Goal: Task Accomplishment & Management: Manage account settings

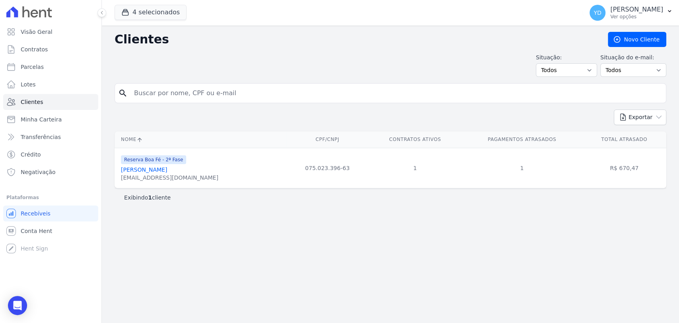
drag, startPoint x: 0, startPoint y: 0, endPoint x: 162, endPoint y: 96, distance: 188.7
click at [162, 96] on input "search" at bounding box center [395, 93] width 533 height 16
click at [19, 47] on link "Contratos" at bounding box center [50, 49] width 95 height 16
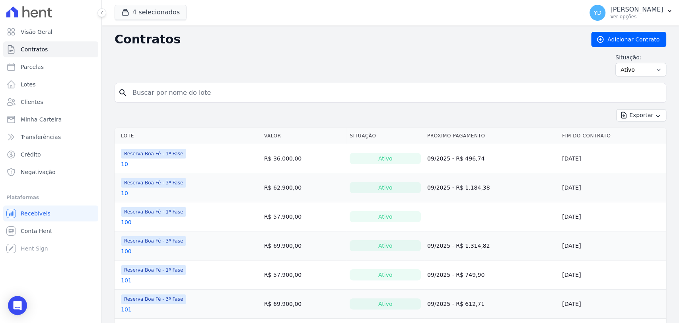
click at [161, 89] on input "search" at bounding box center [395, 93] width 535 height 16
type input "168"
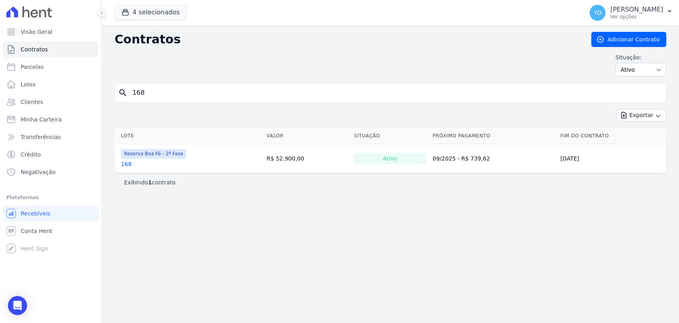
click at [128, 163] on link "168" at bounding box center [126, 164] width 11 height 8
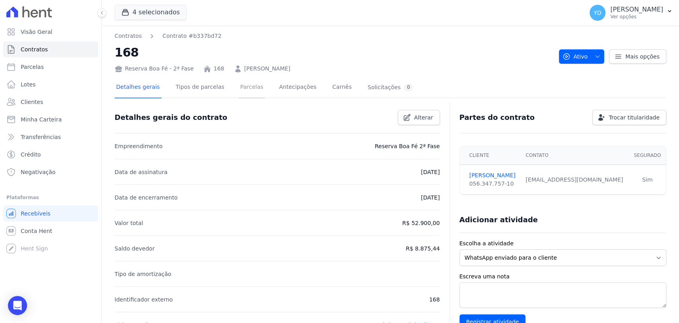
click at [248, 97] on link "Parcelas" at bounding box center [252, 87] width 26 height 21
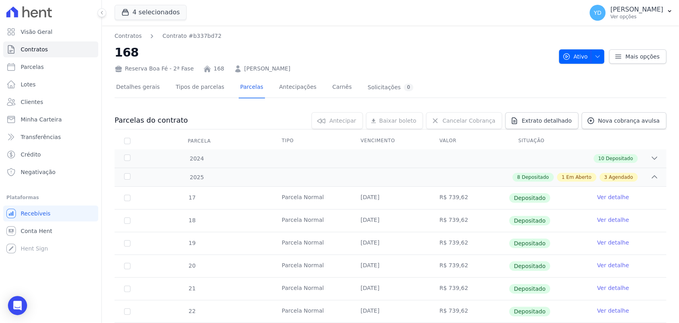
drag, startPoint x: 98, startPoint y: 94, endPoint x: 123, endPoint y: 87, distance: 25.6
click at [99, 94] on div "Visão Geral Contratos Parcelas Lotes Clientes Minha Carteira Transferências Cré…" at bounding box center [50, 161] width 101 height 323
click at [134, 82] on link "Detalhes gerais" at bounding box center [138, 87] width 47 height 21
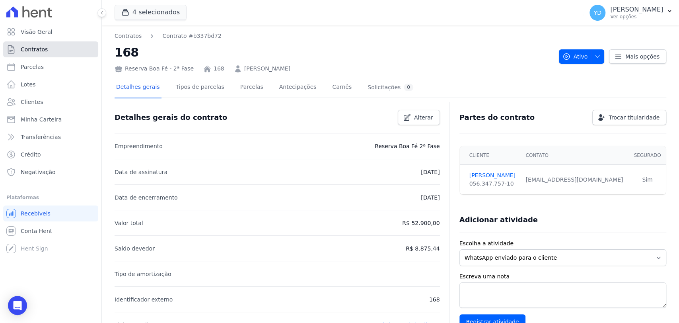
click at [36, 53] on span "Contratos" at bounding box center [34, 49] width 27 height 8
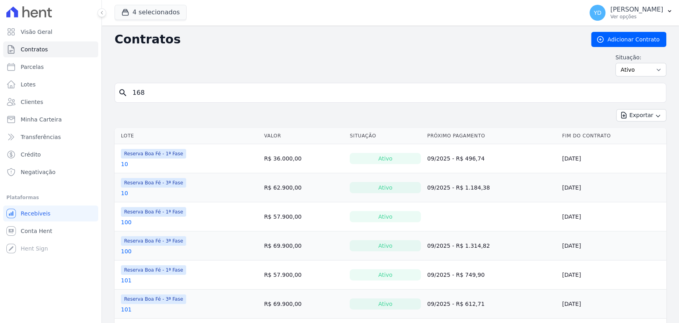
click at [200, 92] on input "168" at bounding box center [395, 93] width 535 height 16
click at [200, 92] on input "search" at bounding box center [395, 93] width 535 height 16
type input "a16"
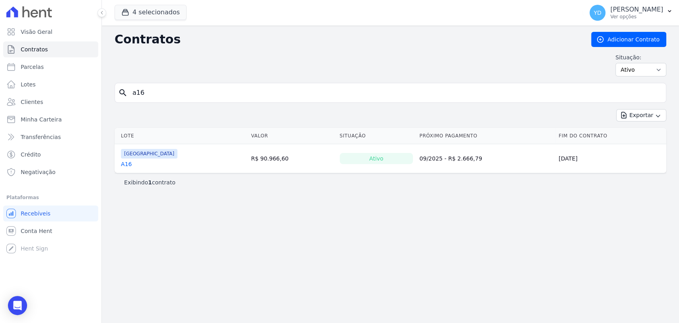
click at [124, 165] on link "A16" at bounding box center [126, 164] width 11 height 8
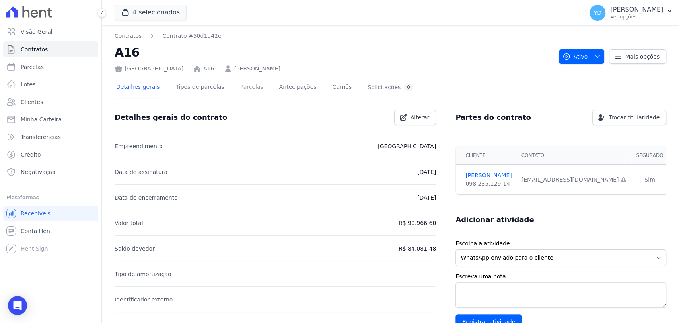
click at [239, 91] on link "Parcelas" at bounding box center [252, 87] width 26 height 21
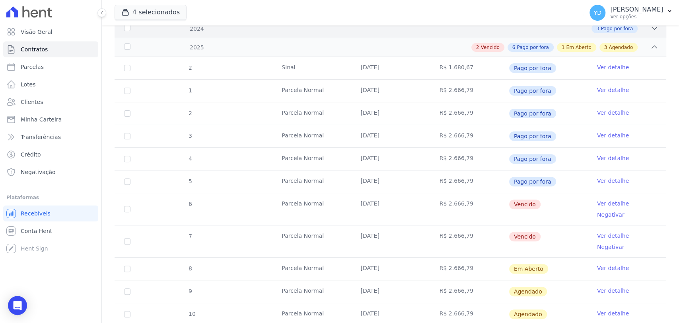
scroll to position [38, 0]
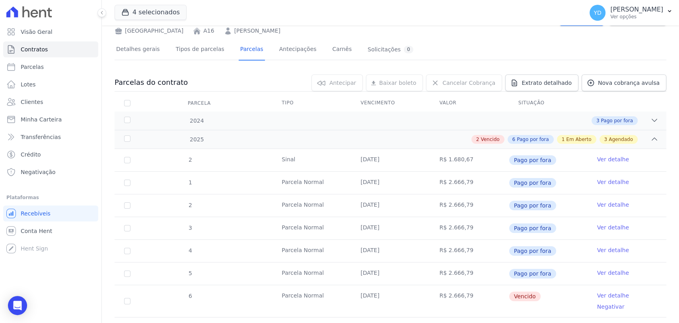
click at [152, 27] on div "[GEOGRAPHIC_DATA]" at bounding box center [149, 31] width 69 height 8
click at [157, 44] on div "Detalhes gerais Tipos de parcelas Parcelas Antecipações Carnês Solicitações 0" at bounding box center [265, 49] width 300 height 21
click at [151, 54] on link "Detalhes gerais" at bounding box center [138, 49] width 47 height 21
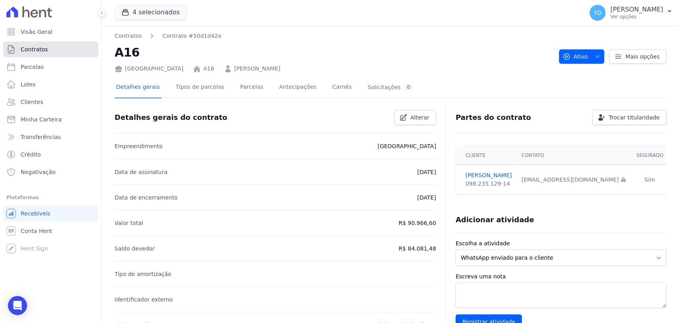
click at [76, 53] on link "Contratos" at bounding box center [50, 49] width 95 height 16
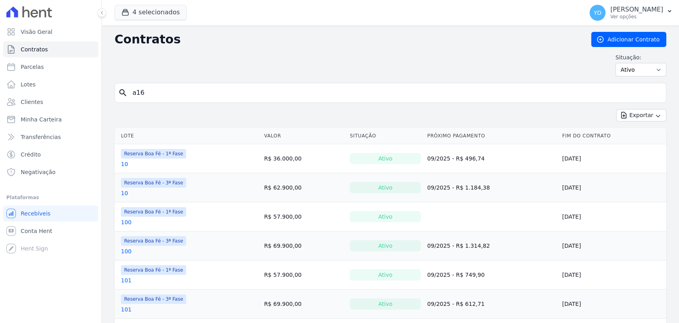
click at [154, 88] on input "a16" at bounding box center [395, 93] width 535 height 16
click at [155, 88] on input "search" at bounding box center [395, 93] width 535 height 16
type input "b1"
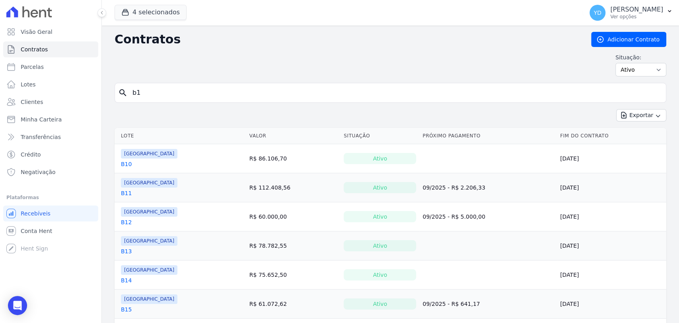
drag, startPoint x: 152, startPoint y: 74, endPoint x: 180, endPoint y: 70, distance: 28.5
click at [152, 74] on div "Situação: Ativo Todos Pausado Distratado Rascunho Expirado Encerrado" at bounding box center [391, 64] width 552 height 23
click at [152, 89] on input "b1" at bounding box center [395, 93] width 535 height 16
click at [165, 87] on input "b1" at bounding box center [395, 93] width 535 height 16
type input "b5"
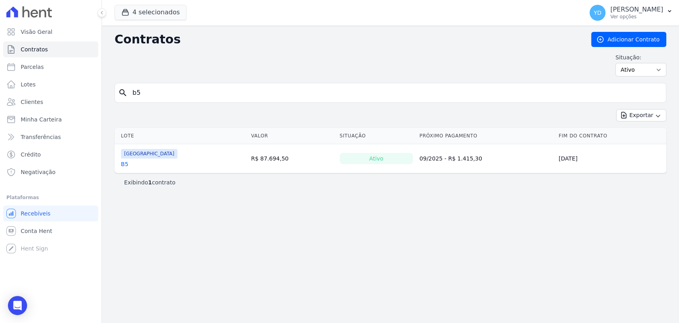
click at [122, 163] on link "B5" at bounding box center [125, 164] width 8 height 8
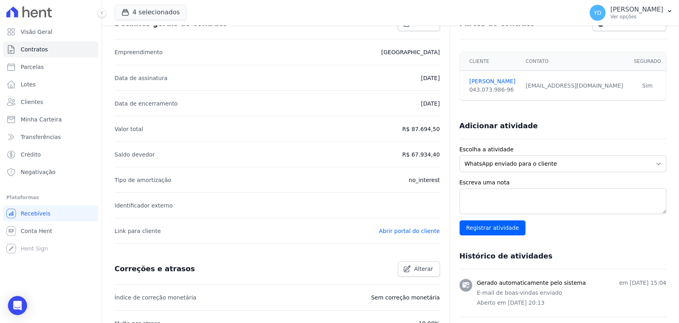
scroll to position [230, 0]
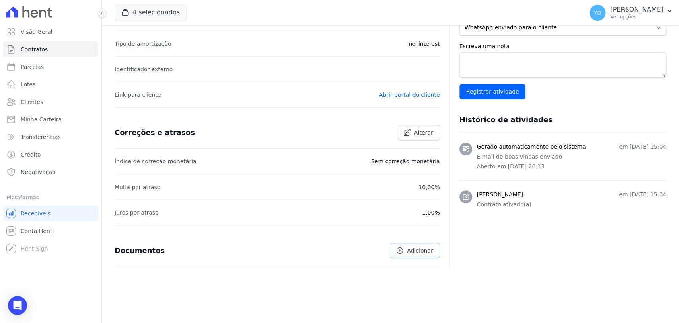
click at [397, 243] on link "Adicionar" at bounding box center [415, 250] width 49 height 15
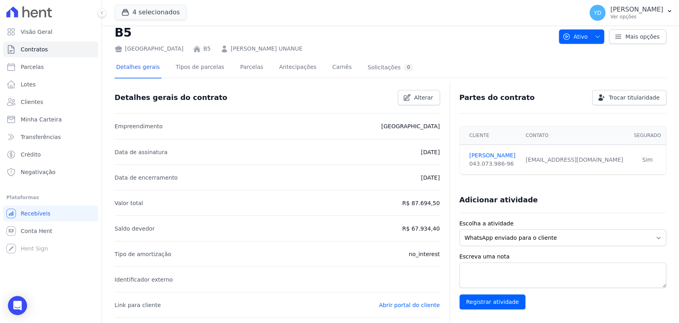
scroll to position [0, 0]
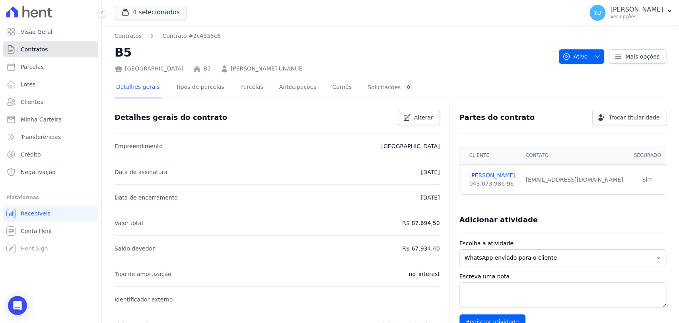
click at [86, 46] on link "Contratos" at bounding box center [50, 49] width 95 height 16
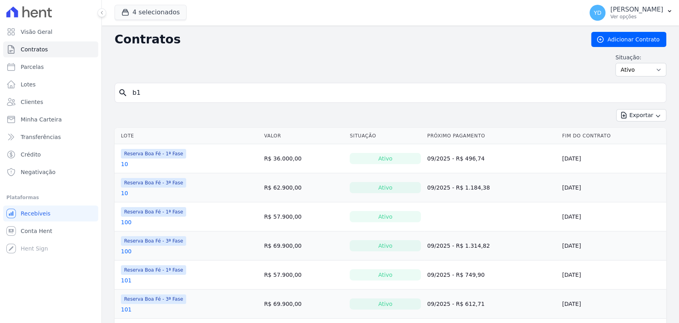
drag, startPoint x: 191, startPoint y: 102, endPoint x: 189, endPoint y: 91, distance: 11.2
click at [191, 102] on div "search b1" at bounding box center [391, 93] width 552 height 20
click at [190, 88] on input "search" at bounding box center [395, 93] width 535 height 16
type input "A16"
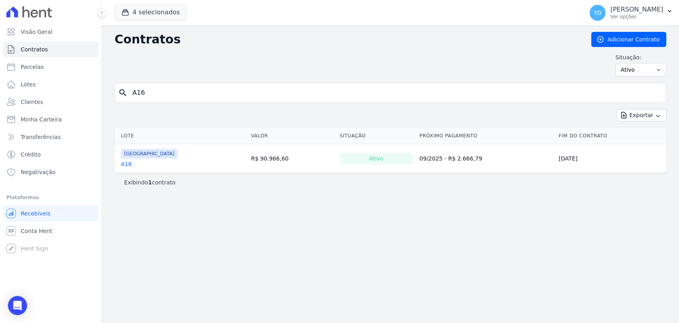
click at [122, 163] on link "A16" at bounding box center [126, 164] width 11 height 8
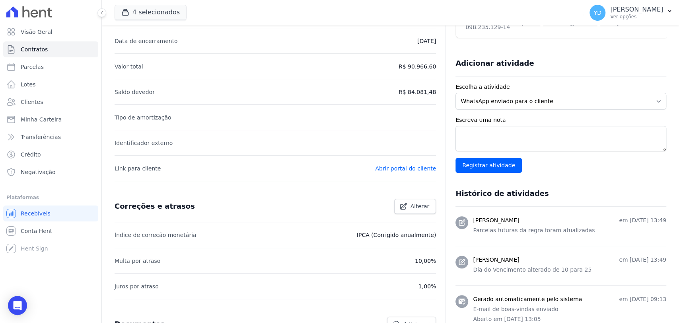
scroll to position [369, 0]
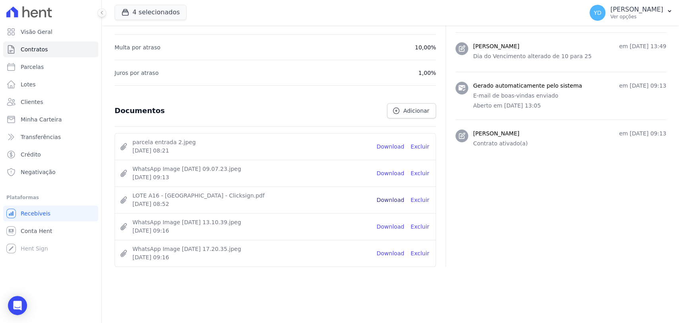
click at [392, 201] on link "Download" at bounding box center [391, 200] width 28 height 8
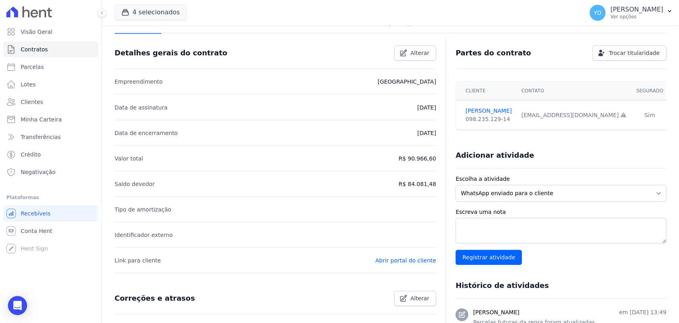
scroll to position [0, 0]
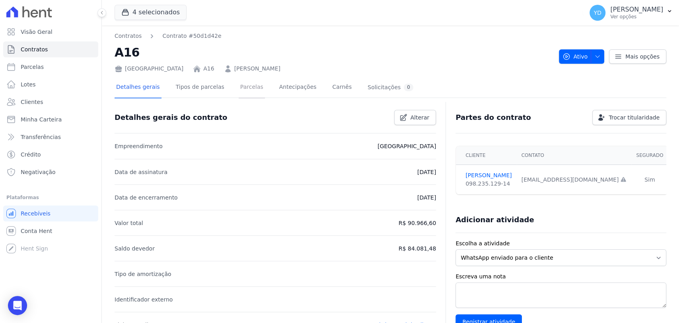
click at [239, 83] on link "Parcelas" at bounding box center [252, 87] width 26 height 21
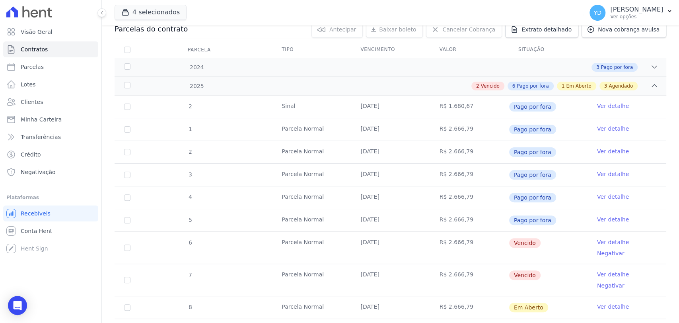
scroll to position [88, 0]
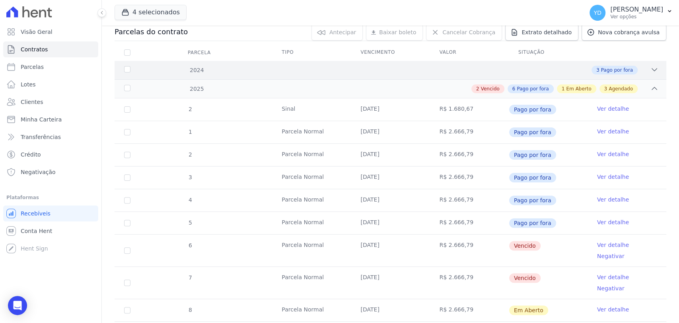
click at [507, 62] on div "2024 3 Pago por fora" at bounding box center [391, 70] width 552 height 18
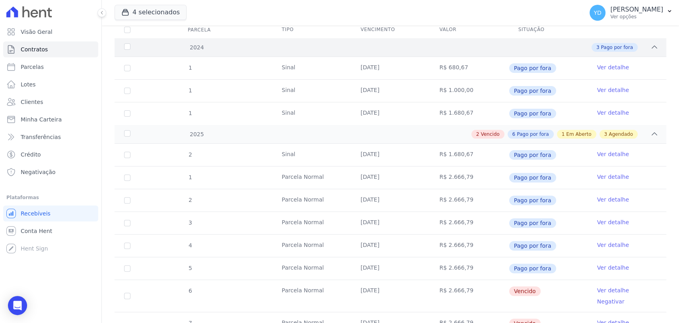
scroll to position [132, 0]
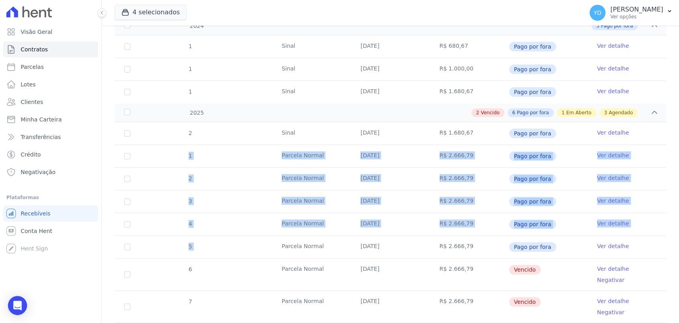
drag, startPoint x: 183, startPoint y: 157, endPoint x: 213, endPoint y: 255, distance: 102.3
click at [213, 255] on tbody "2 Sinal 19/01/2025 R$ 1.680,67 Pago por fora Ver detalhe 1 Parcela Normal 10/02…" at bounding box center [391, 267] width 552 height 291
click at [217, 251] on tr "5 Parcela Normal 25/06/2025 R$ 2.666,79 Pago por fora Ver detalhe" at bounding box center [391, 246] width 552 height 23
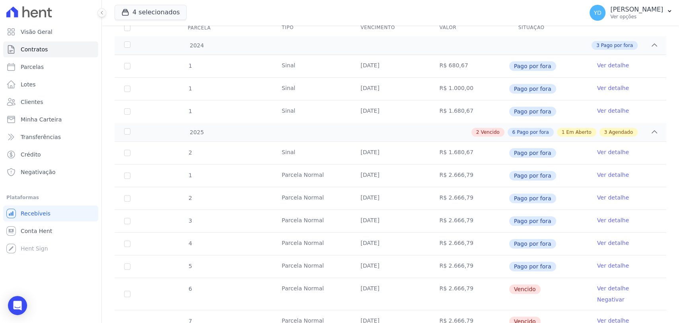
scroll to position [88, 0]
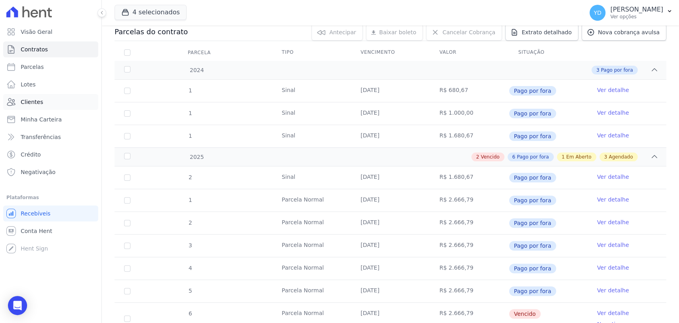
click at [58, 103] on link "Clientes" at bounding box center [50, 102] width 95 height 16
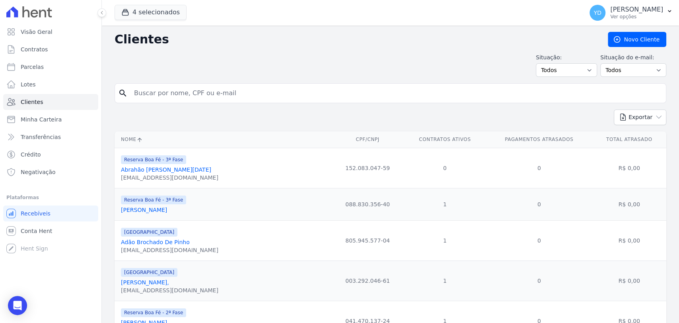
click at [166, 90] on input "search" at bounding box center [395, 93] width 533 height 16
paste input "Júlia Queiroz Lacerda"
type input "Júlia Queiroz Lacerda"
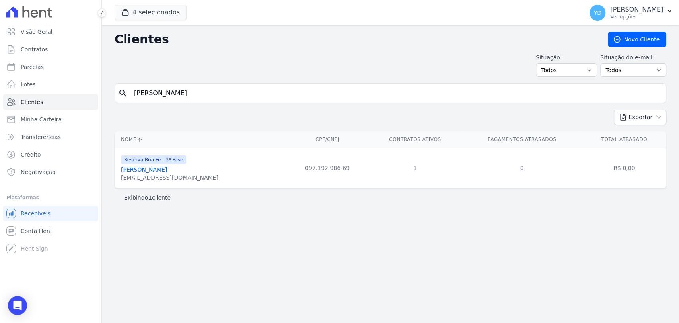
click at [165, 165] on div "Reserva Boa Fé - 3ª Fase Júlia Queiroz Lacerda pagamento.escritorio@gmail.com" at bounding box center [169, 167] width 97 height 27
click at [167, 169] on link "Júlia Queiroz Lacerda" at bounding box center [144, 169] width 46 height 6
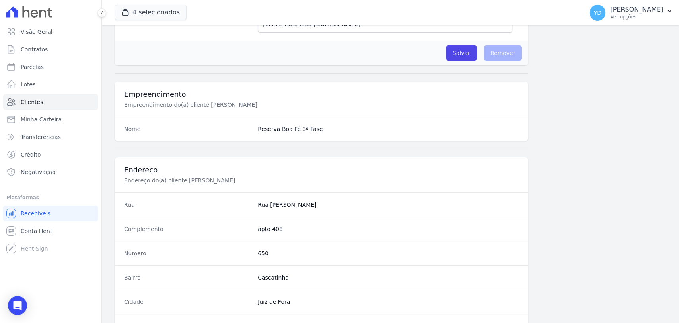
scroll to position [420, 0]
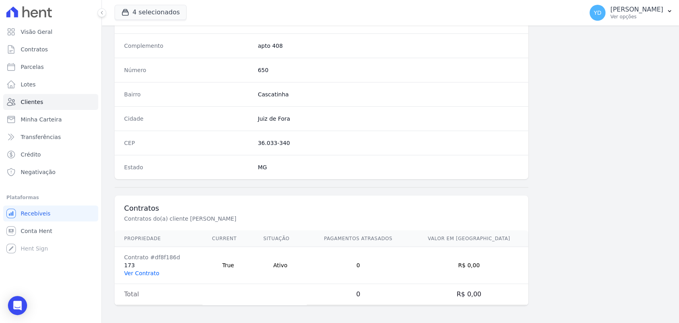
click at [134, 270] on link "Ver Contrato" at bounding box center [141, 273] width 35 height 6
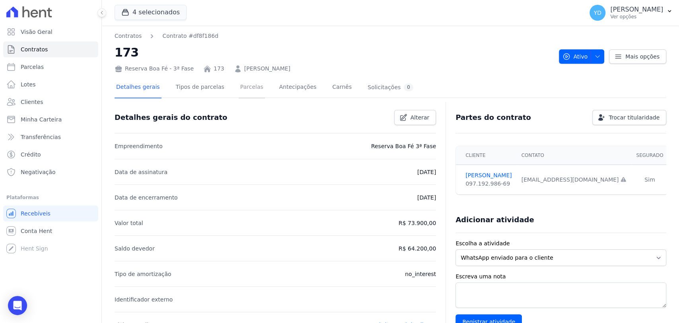
click at [249, 90] on link "Parcelas" at bounding box center [252, 87] width 26 height 21
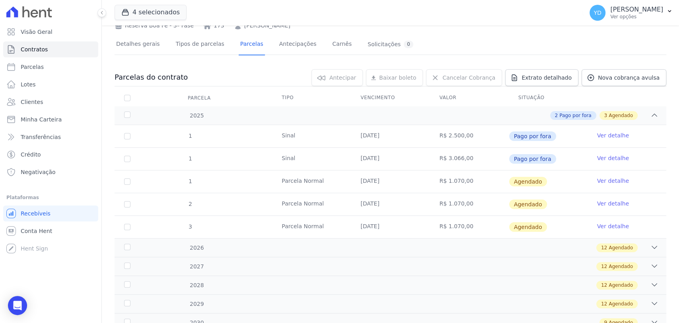
scroll to position [44, 0]
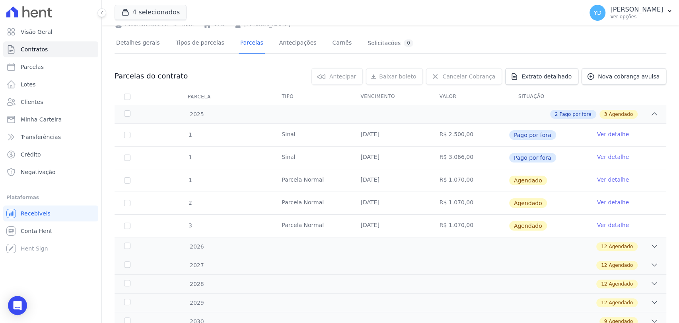
click at [601, 180] on link "Ver detalhe" at bounding box center [613, 179] width 32 height 8
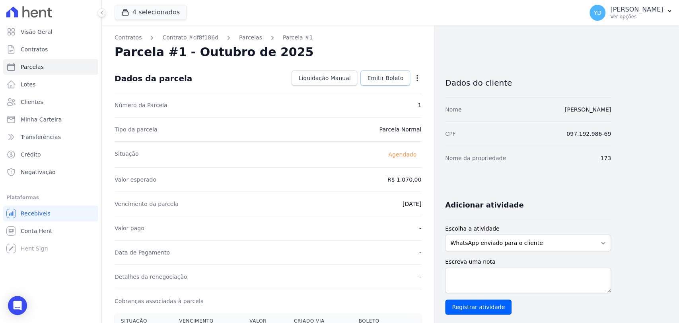
click at [380, 73] on link "Emitir Boleto" at bounding box center [385, 77] width 50 height 15
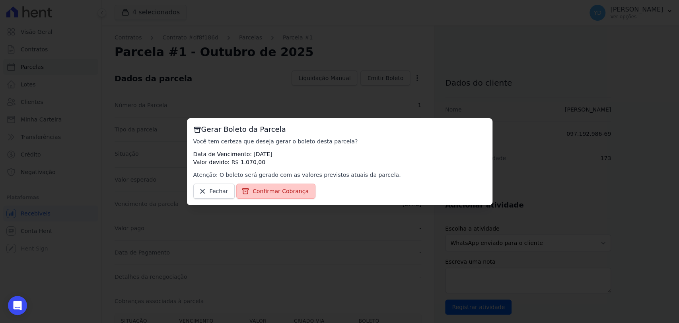
click at [294, 187] on span "Confirmar Cobrança" at bounding box center [281, 191] width 56 height 8
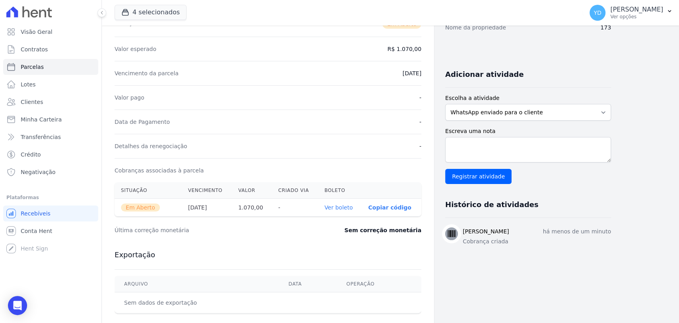
scroll to position [132, 0]
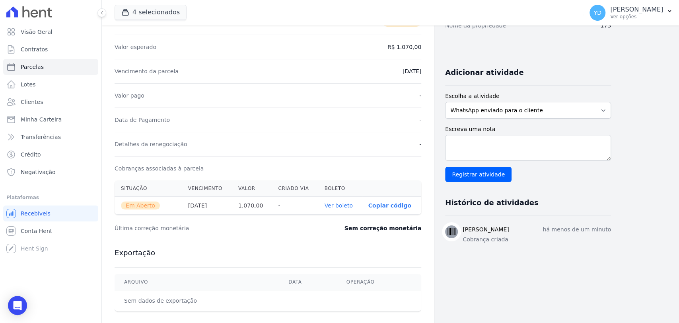
click at [341, 208] on th "Ver boleto" at bounding box center [340, 205] width 44 height 18
click at [341, 204] on link "Ver boleto" at bounding box center [338, 205] width 28 height 6
click at [25, 299] on div "Open Intercom Messenger" at bounding box center [17, 305] width 21 height 21
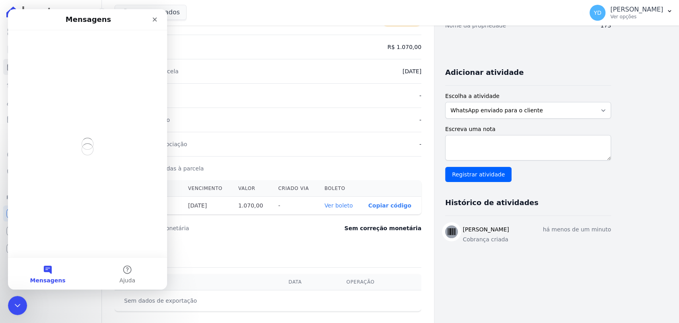
scroll to position [0, 0]
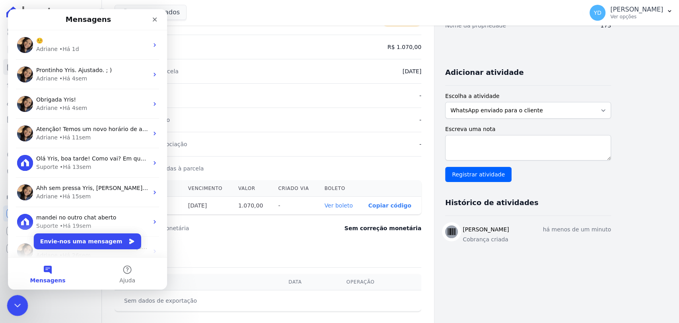
click at [17, 294] on html at bounding box center [16, 303] width 19 height 19
click at [20, 296] on div "Fechar mensagem da Intercom" at bounding box center [16, 303] width 19 height 19
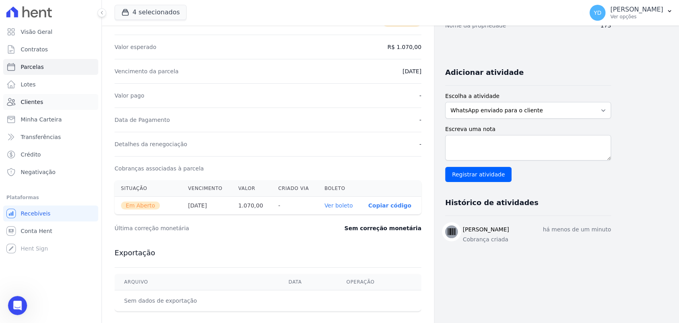
click at [57, 99] on link "Clientes" at bounding box center [50, 102] width 95 height 16
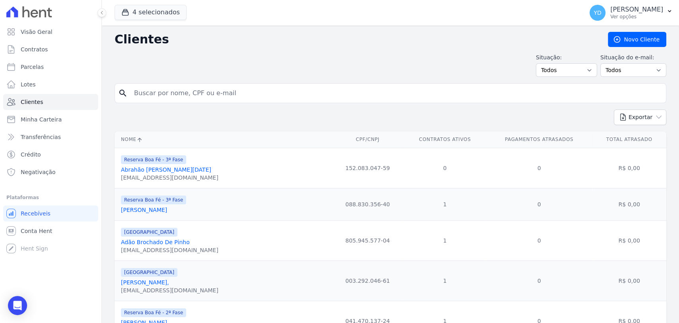
click at [172, 93] on input "search" at bounding box center [395, 93] width 533 height 16
paste input "Guilherme Nunes Da Silva"
type input "Guilherme Nunes Da Silva"
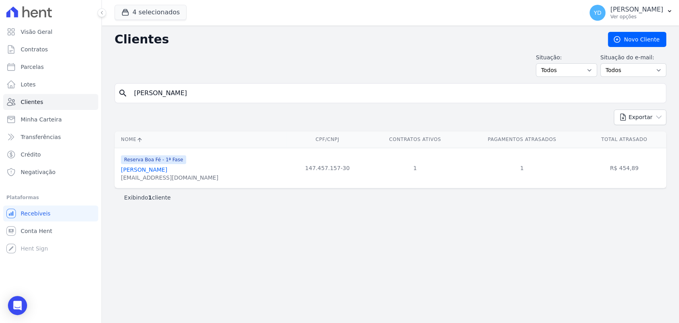
click at [203, 86] on input "Guilherme Nunes Da Silva" at bounding box center [395, 93] width 533 height 16
paste input "Rosimeire Aparecida De Oliveira Dias"
type input "Rosimeire Aparecida De Oliveira Dias"
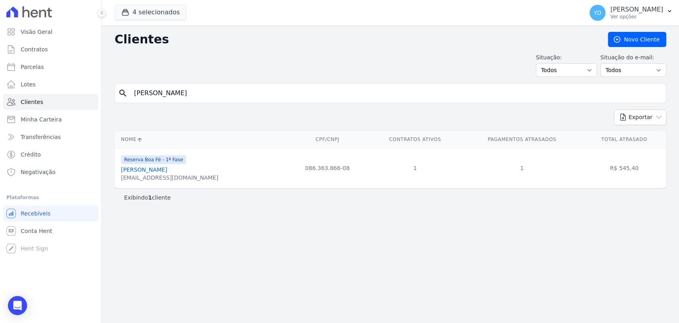
click at [217, 93] on input "Rosimeire Aparecida De Oliveira Dias" at bounding box center [395, 93] width 533 height 16
paste input "Vanja Carla Da Silva"
type input "Vanja Carla Da Silva"
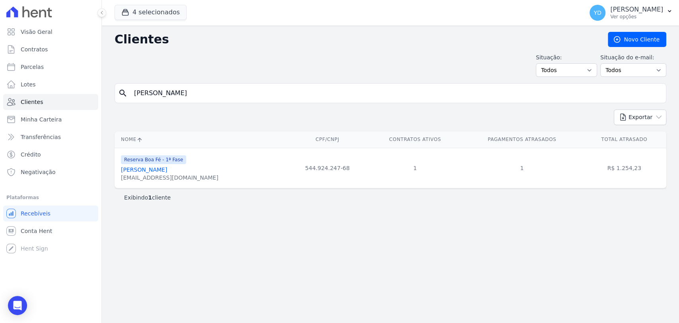
click at [238, 90] on input "Vanja Carla Da Silva" at bounding box center [395, 93] width 533 height 16
paste input "Yan Assis Gomes"
type input "Yan Assis Gomes"
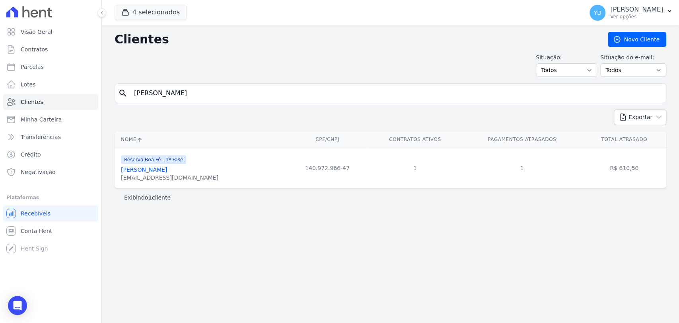
click at [218, 99] on input "Yan Assis Gomes" at bounding box center [395, 93] width 533 height 16
paste input "Amarildo José Monken"
type input "Amarildo José Monken"
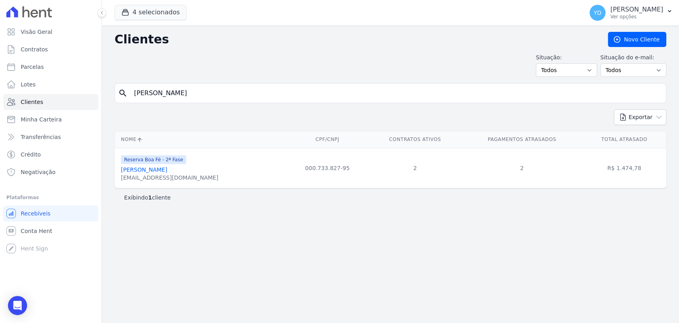
click at [198, 93] on input "Amarildo José Monken" at bounding box center [395, 93] width 533 height 16
click at [197, 93] on input "Amarildo José Monken" at bounding box center [395, 93] width 533 height 16
paste input "Vitoria Stephanie Da Silva Ferreira"
type input "Vitoria Stephanie Da Silva Ferreira"
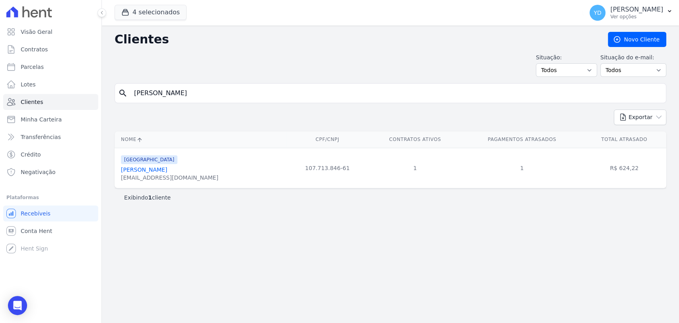
click at [169, 97] on input "Vitoria Stephanie Da Silva Ferreira" at bounding box center [395, 93] width 533 height 16
type input "josé"
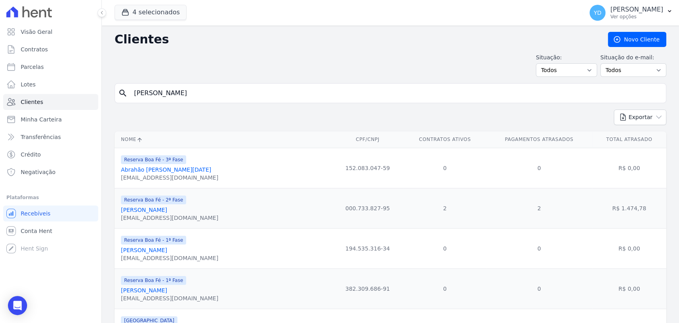
drag, startPoint x: 157, startPoint y: 241, endPoint x: 162, endPoint y: 239, distance: 5.5
click at [161, 242] on span "Reserva Boa Fé - 1ª Fase" at bounding box center [153, 239] width 65 height 9
click at [207, 89] on input "josé" at bounding box center [395, 93] width 533 height 16
type input "josé mauricio"
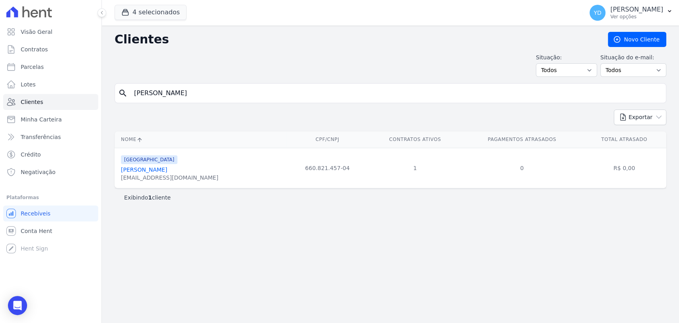
click at [186, 95] on input "josé mauricio" at bounding box center [395, 93] width 533 height 16
type input "vanja"
click at [165, 170] on link "Vanja Carla Da Silva" at bounding box center [144, 169] width 46 height 6
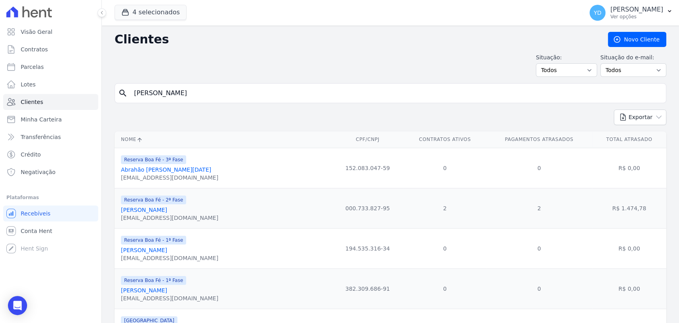
click at [169, 76] on div "Situação: Todos Adimplentes Inadimplentes Situação do e-mail: Todos Confirmado …" at bounding box center [391, 64] width 552 height 23
click at [168, 90] on input "josé mauricio" at bounding box center [395, 93] width 533 height 16
type input "eziel"
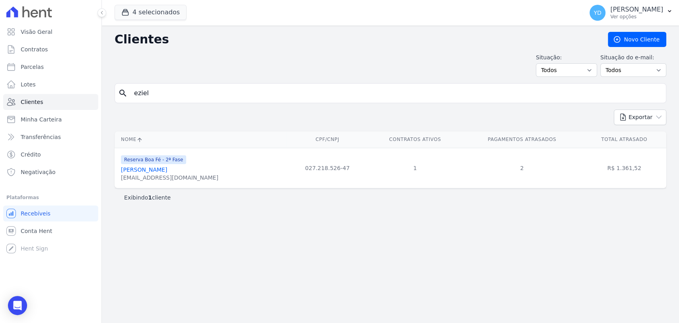
click at [214, 84] on div "search eziel" at bounding box center [391, 93] width 552 height 20
click at [214, 89] on input "eziel" at bounding box center [395, 93] width 533 height 16
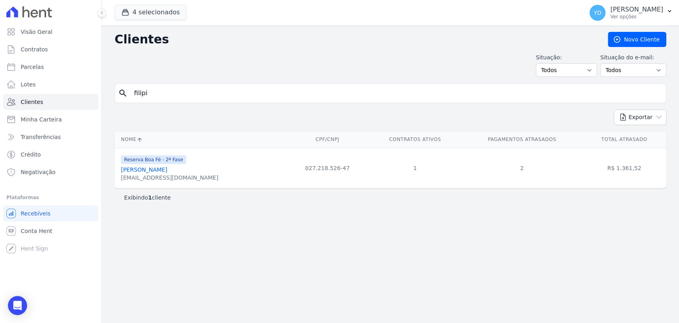
type input "filipi"
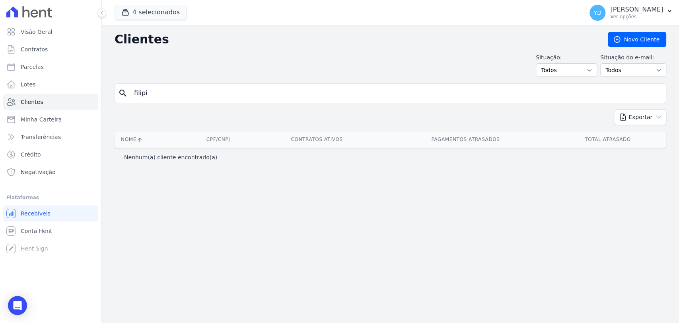
click at [214, 88] on input "filipi" at bounding box center [395, 93] width 533 height 16
type input "filipe"
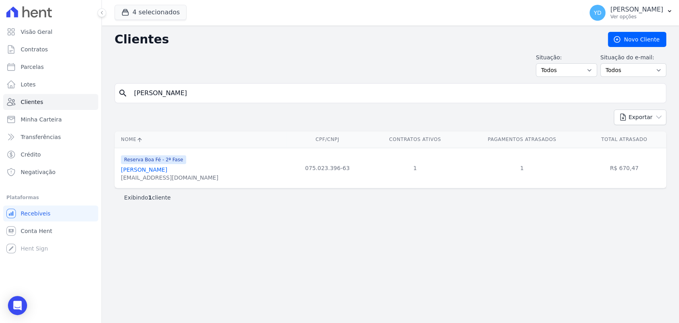
click at [151, 90] on input "filipe" at bounding box center [395, 93] width 533 height 16
type input "celso de oliveira"
click at [174, 90] on input "celso de oliveira" at bounding box center [395, 93] width 533 height 16
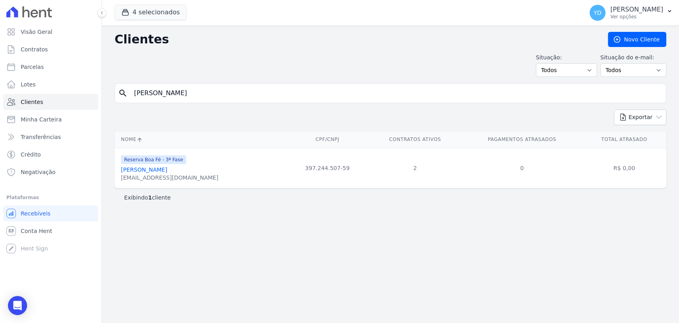
click at [174, 90] on input "celso de oliveira" at bounding box center [395, 93] width 533 height 16
type input "filipe"
click at [214, 100] on input "filipe" at bounding box center [395, 93] width 533 height 16
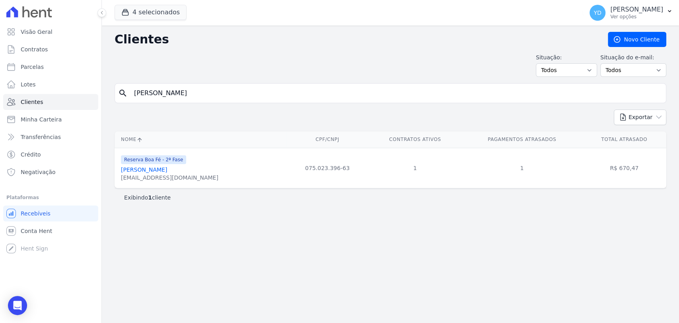
type input "f"
type input "geferson"
click at [192, 90] on input "geferson" at bounding box center [395, 93] width 533 height 16
type input "jose"
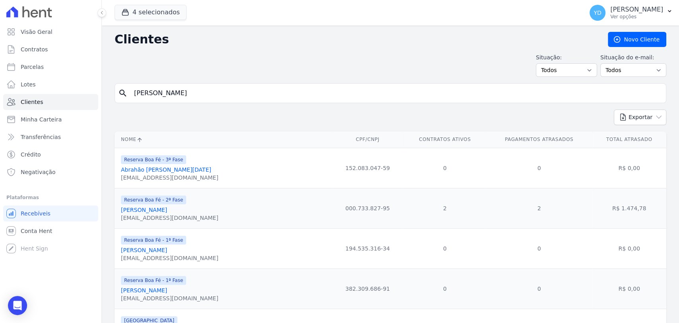
click at [181, 92] on input "jose" at bounding box center [395, 93] width 533 height 16
type input "jose fernando"
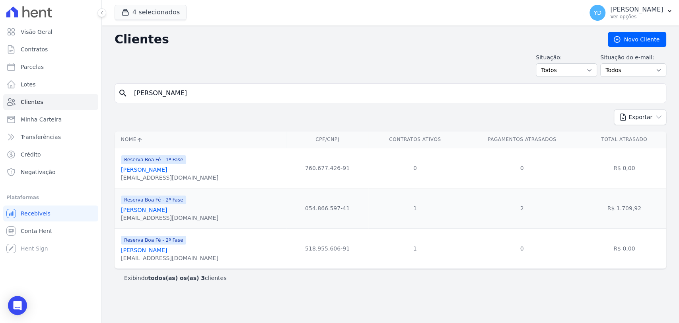
click at [230, 91] on input "jose fernando" at bounding box center [395, 93] width 533 height 16
type input "luciane"
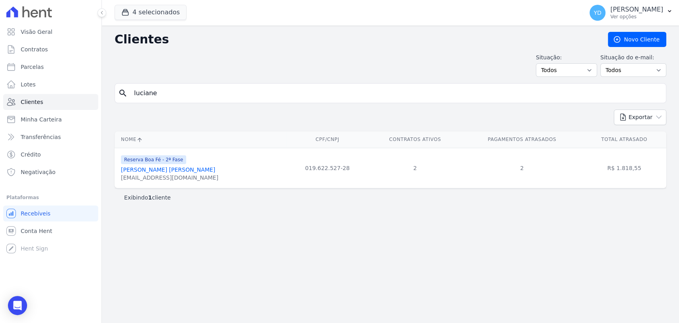
click at [217, 89] on input "luciane" at bounding box center [395, 93] width 533 height 16
click at [201, 92] on input "luciane" at bounding box center [395, 93] width 533 height 16
type input "marcos eliezer"
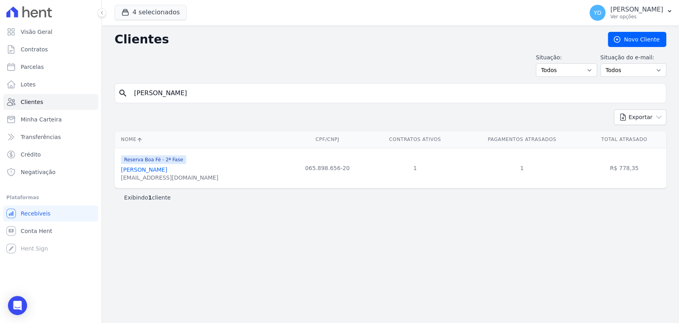
click at [216, 100] on input "marcos eliezer" at bounding box center [395, 93] width 533 height 16
type input "parma"
click at [201, 100] on input "parma" at bounding box center [395, 93] width 533 height 16
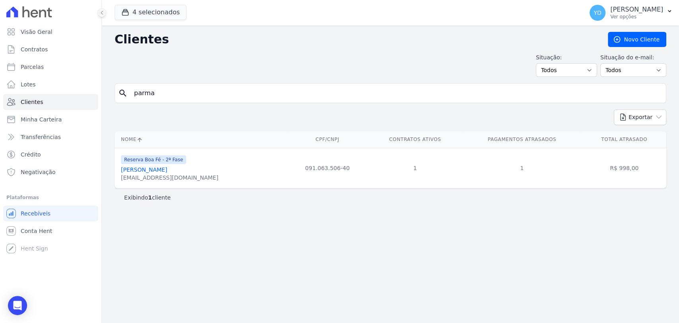
click at [201, 100] on input "parma" at bounding box center [395, 93] width 533 height 16
type input "pedro"
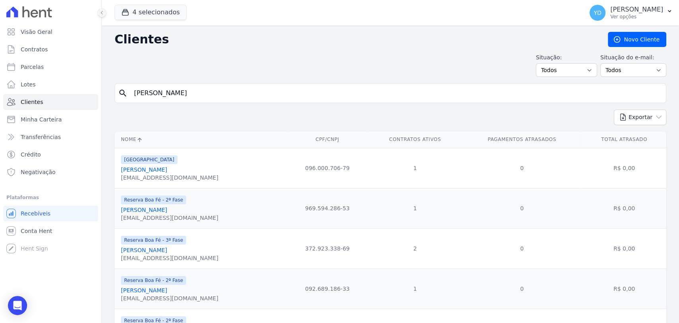
click at [171, 90] on input "pedro" at bounding box center [395, 93] width 533 height 16
type input "raggi"
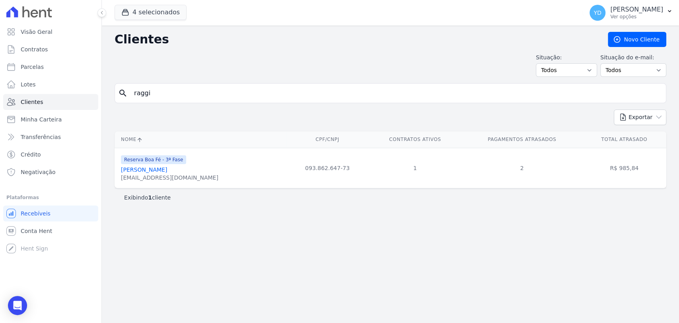
click at [168, 96] on input "raggi" at bounding box center [395, 93] width 533 height 16
type input "bruno"
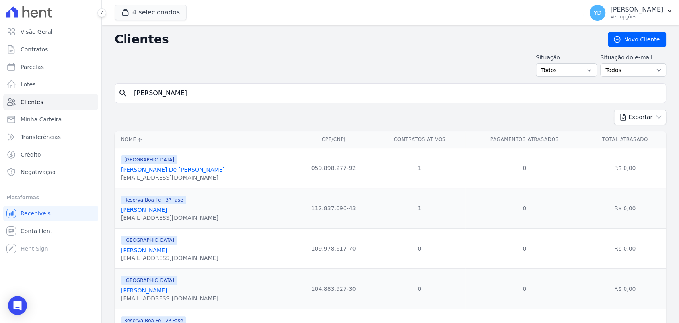
click at [185, 115] on div "Exportar PDF CSV Dimob 2024" at bounding box center [391, 120] width 552 height 22
click at [181, 93] on input "bruno" at bounding box center [395, 93] width 533 height 16
type input "flaviane"
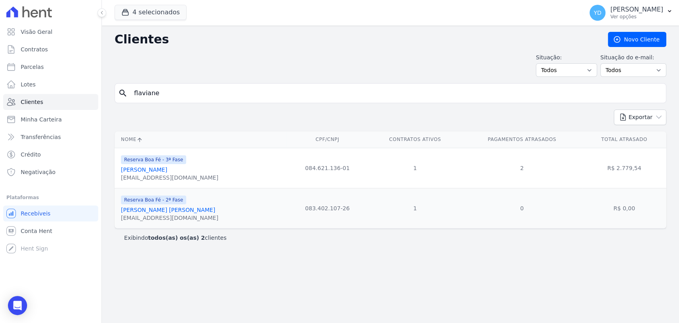
click at [208, 91] on input "flaviane" at bounding box center [395, 93] width 533 height 16
type input "rafael"
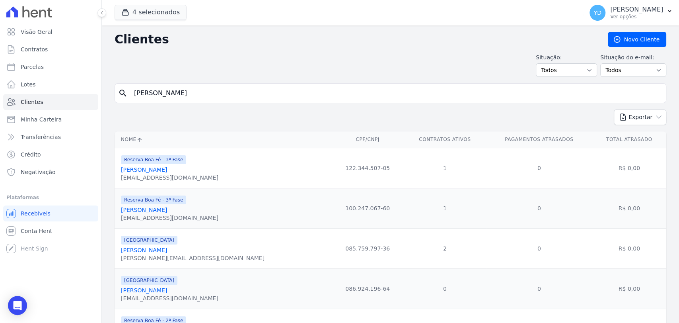
scroll to position [211, 0]
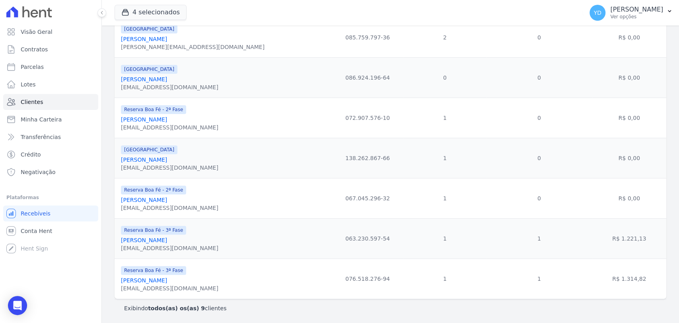
drag, startPoint x: 170, startPoint y: 276, endPoint x: 213, endPoint y: 180, distance: 104.9
click at [213, 180] on td "Reserva Boa Fé - 2ª Fase Rafael Prodel rafaelprodel@yahoo.com.br" at bounding box center [223, 198] width 217 height 40
drag, startPoint x: 192, startPoint y: 278, endPoint x: 219, endPoint y: 181, distance: 100.7
click at [219, 181] on td "Reserva Boa Fé - 2ª Fase Rafael Prodel rafaelprodel@yahoo.com.br" at bounding box center [223, 198] width 217 height 40
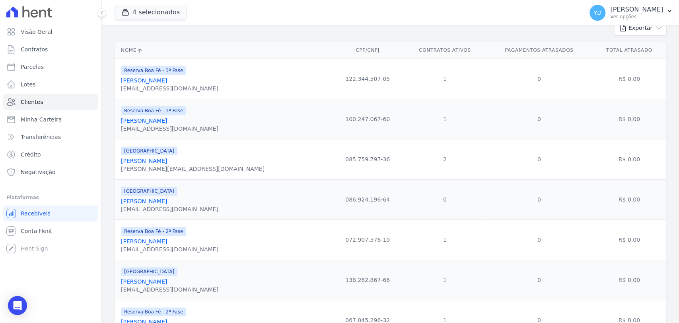
scroll to position [0, 0]
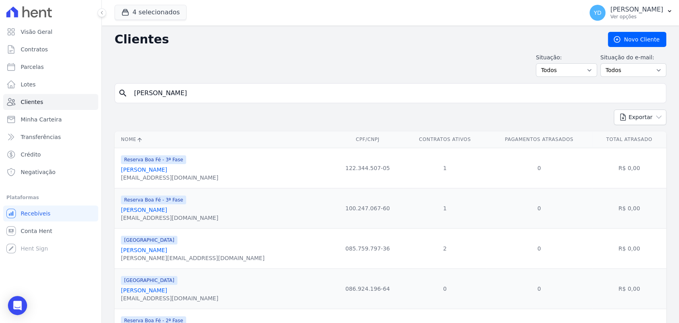
click at [204, 99] on input "rafael" at bounding box center [395, 93] width 533 height 16
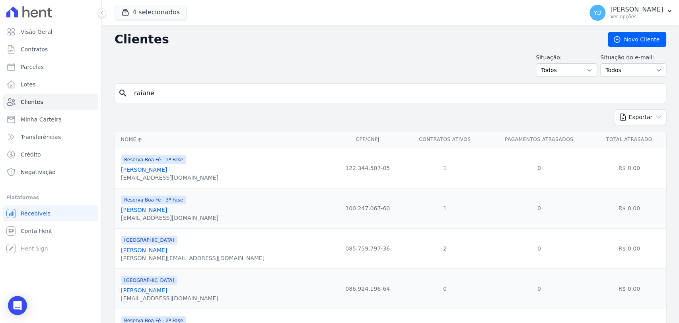
type input "raiane"
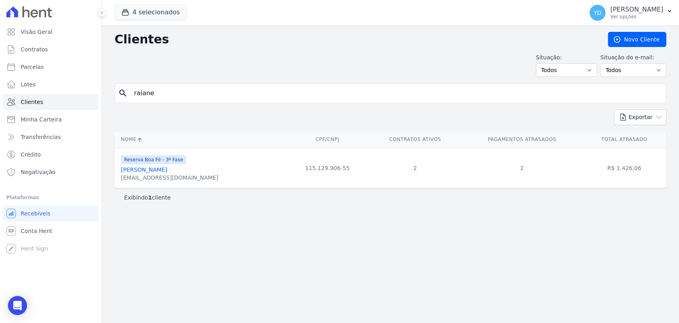
click at [178, 91] on input "raiane" at bounding box center [395, 93] width 533 height 16
type input "thiago"
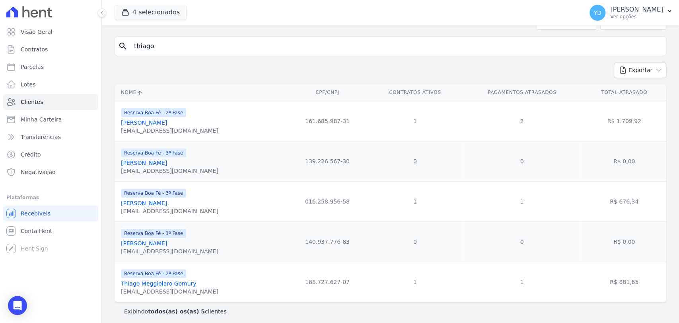
scroll to position [51, 0]
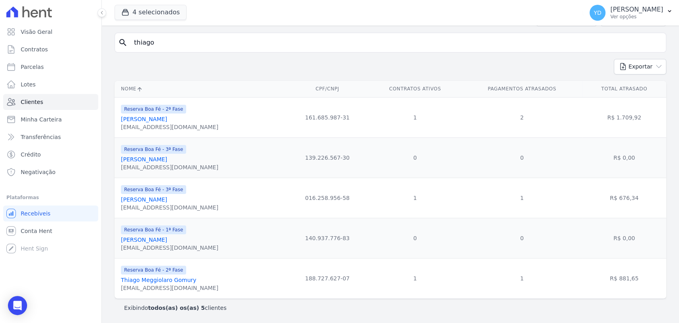
click at [200, 43] on input "thiago" at bounding box center [395, 43] width 533 height 16
type input "poncio"
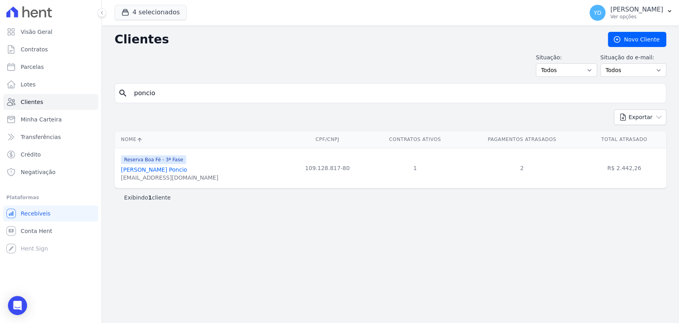
click at [198, 87] on input "poncio" at bounding box center [395, 93] width 533 height 16
type input "wodsoon"
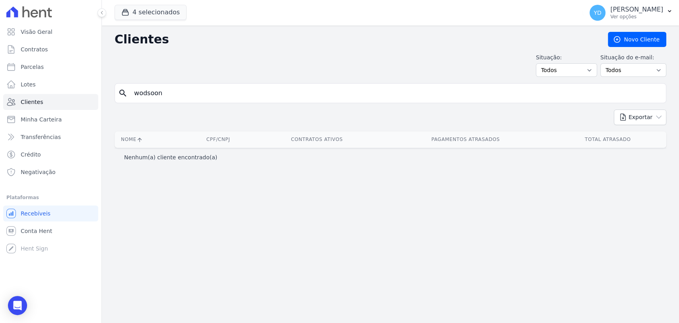
click at [189, 84] on div "search wodsoon" at bounding box center [391, 93] width 552 height 20
click at [190, 86] on input "wodsoon" at bounding box center [395, 93] width 533 height 16
type input "woodson"
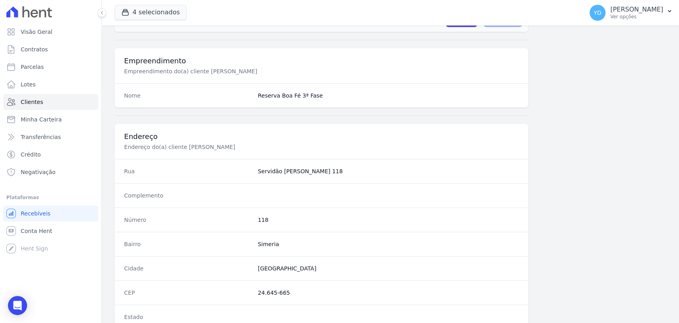
scroll to position [442, 0]
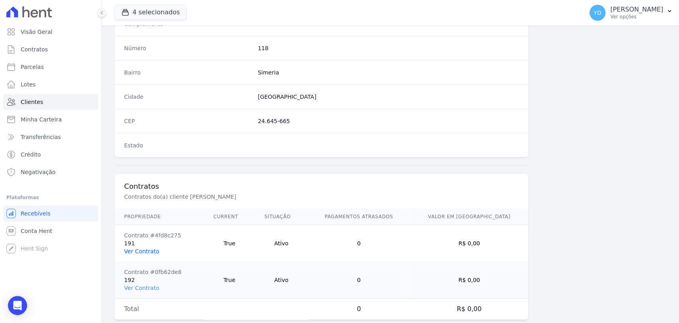
click at [152, 248] on link "Ver Contrato" at bounding box center [141, 251] width 35 height 6
